Goal: Information Seeking & Learning: Learn about a topic

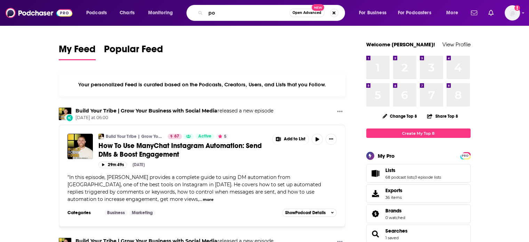
type input "p"
type input "c"
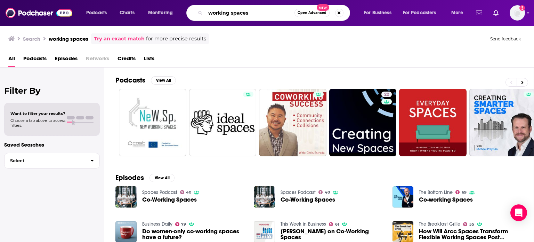
click at [216, 12] on input "working spaces" at bounding box center [250, 12] width 89 height 11
click at [214, 14] on input "working spaces" at bounding box center [250, 12] width 89 height 11
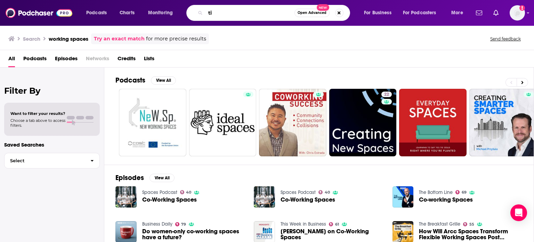
type input "t"
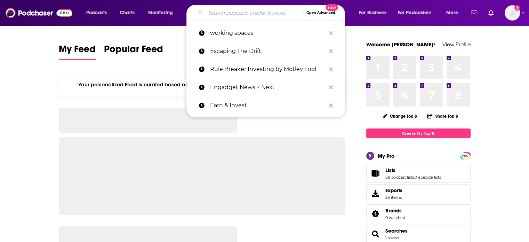
type input "x"
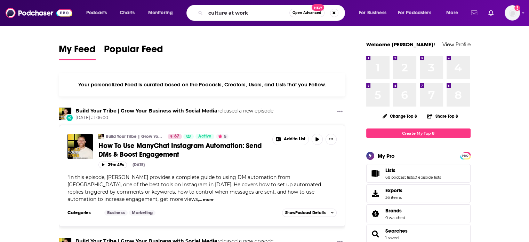
type input "culture at work"
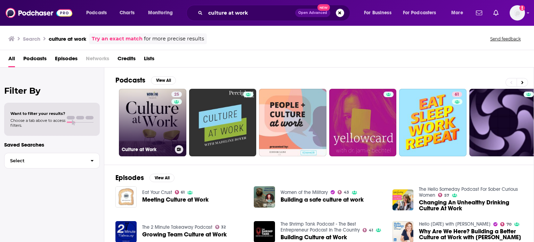
click at [149, 111] on link "25 Culture at Work" at bounding box center [152, 122] width 67 height 67
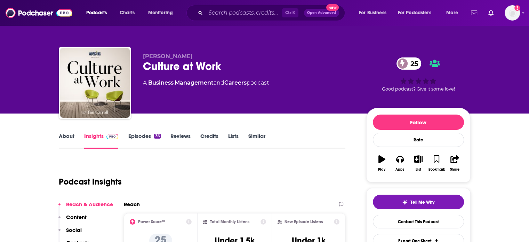
scroll to position [35, 0]
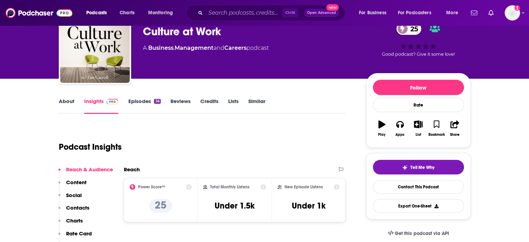
click at [154, 103] on div "36" at bounding box center [157, 101] width 6 height 5
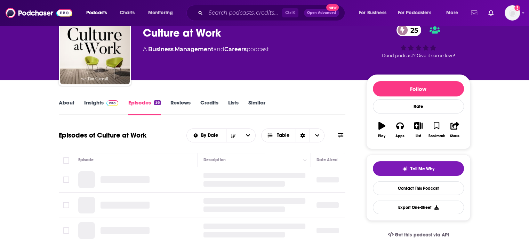
scroll to position [139, 0]
